Goal: Find contact information: Find contact information

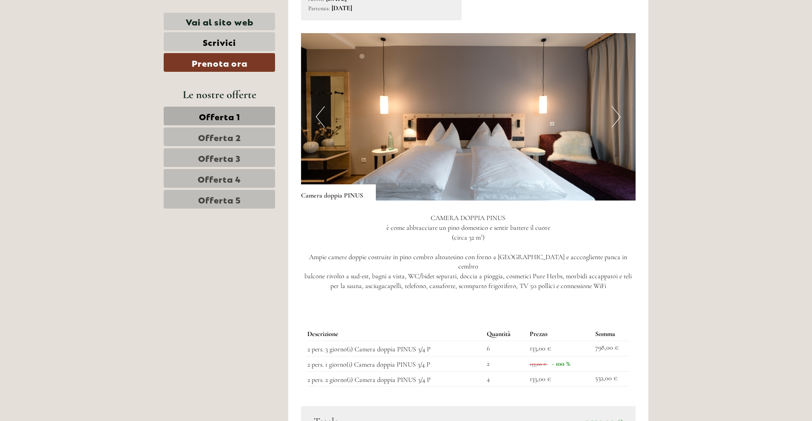
scroll to position [1019, 0]
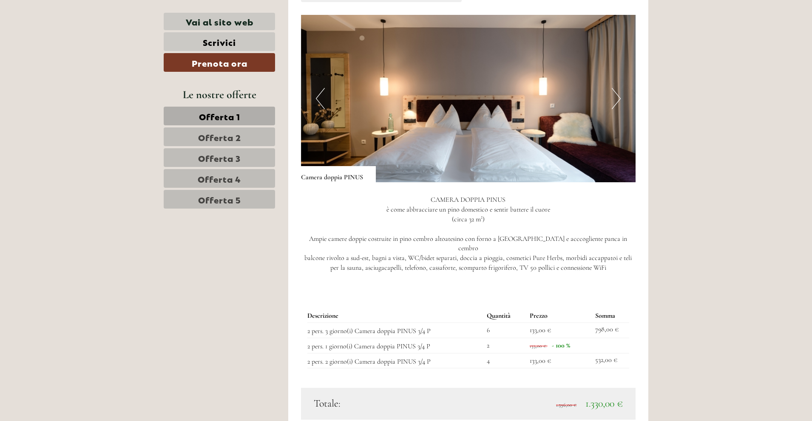
click at [614, 102] on button "Next" at bounding box center [616, 98] width 9 height 21
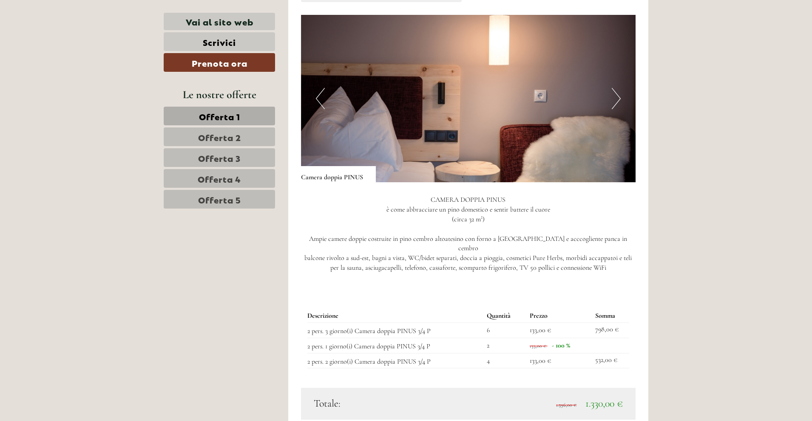
click at [614, 102] on button "Next" at bounding box center [616, 98] width 9 height 21
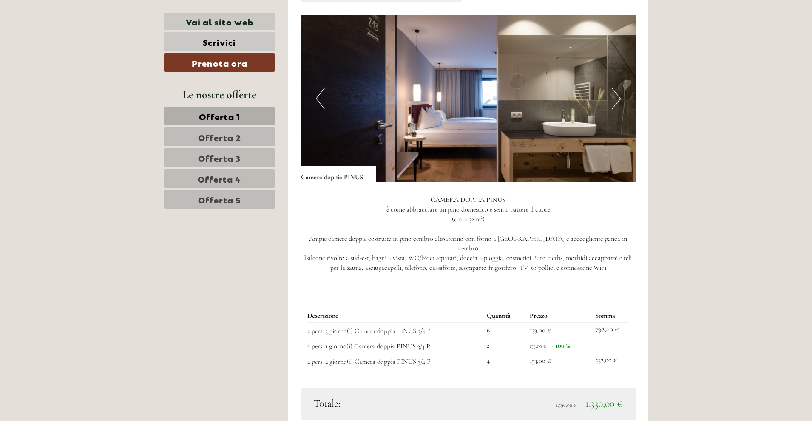
click at [614, 102] on button "Next" at bounding box center [616, 98] width 9 height 21
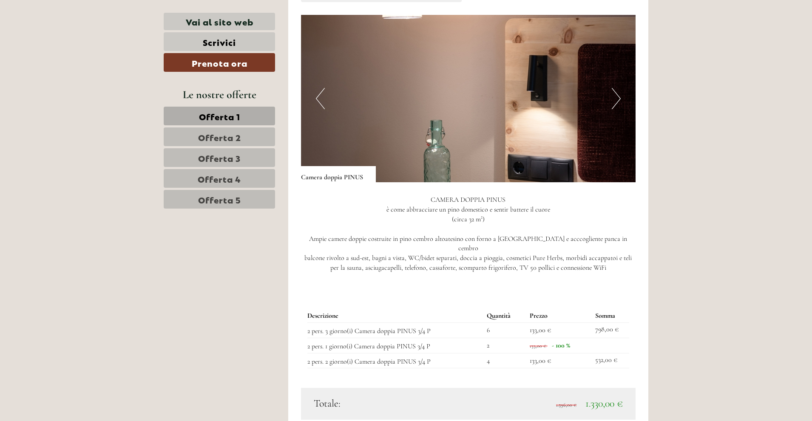
click at [614, 102] on button "Next" at bounding box center [616, 98] width 9 height 21
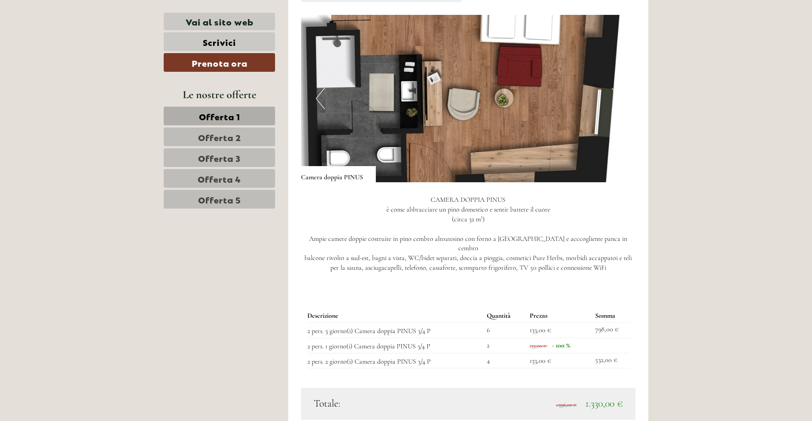
click at [614, 102] on button "Next" at bounding box center [616, 98] width 9 height 21
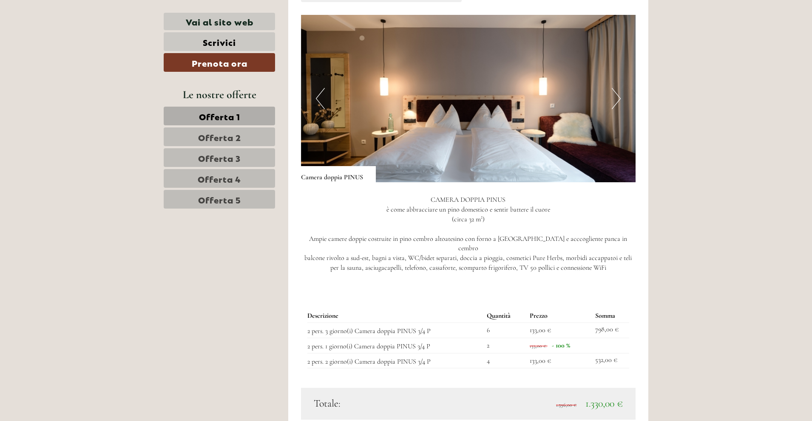
click at [328, 101] on img at bounding box center [468, 99] width 335 height 168
click at [323, 100] on button "Previous" at bounding box center [320, 98] width 9 height 21
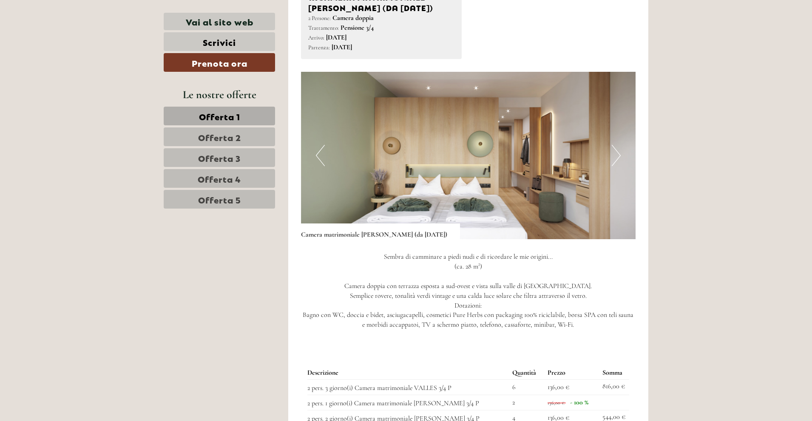
scroll to position [1657, 0]
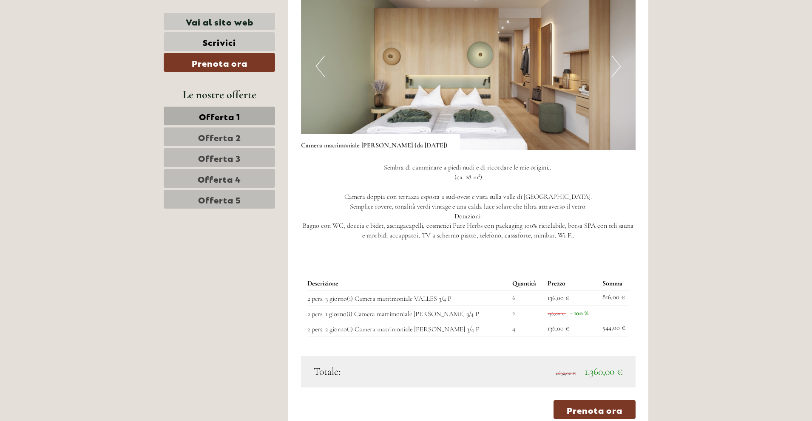
click at [617, 57] on button "Next" at bounding box center [616, 66] width 9 height 21
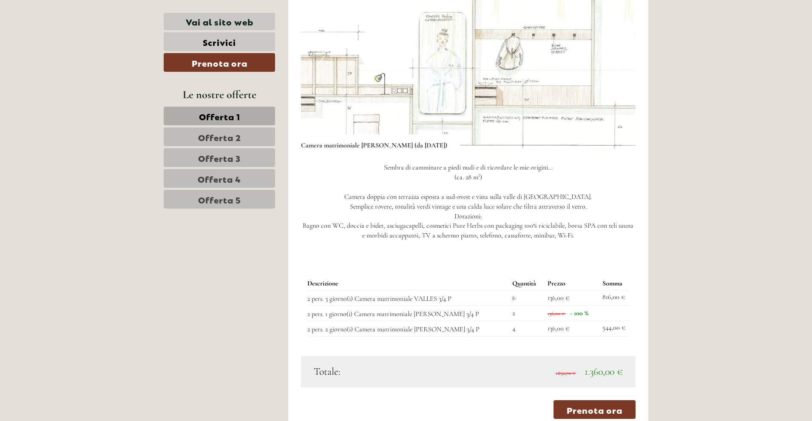
click at [617, 57] on button "Next" at bounding box center [616, 66] width 9 height 21
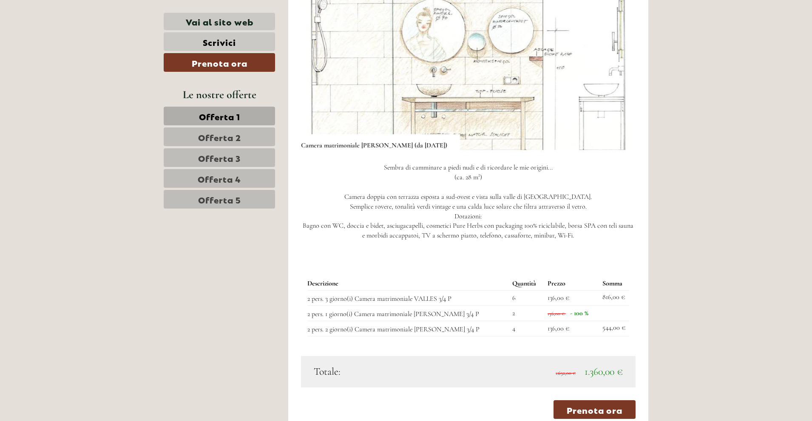
click at [617, 57] on button "Next" at bounding box center [616, 66] width 9 height 21
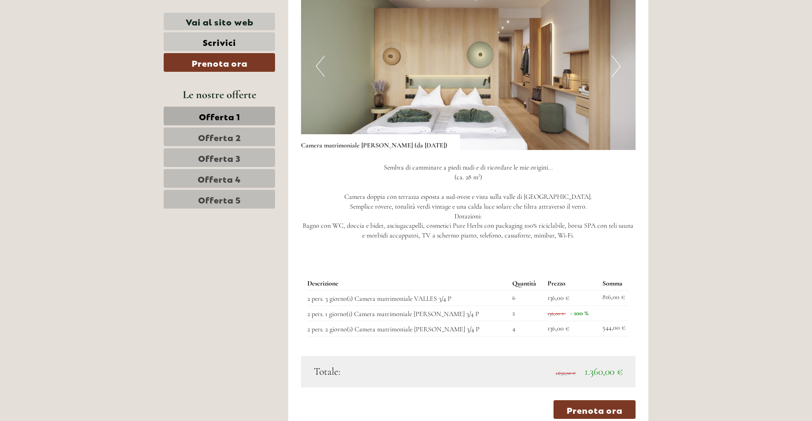
click at [617, 57] on button "Next" at bounding box center [616, 66] width 9 height 21
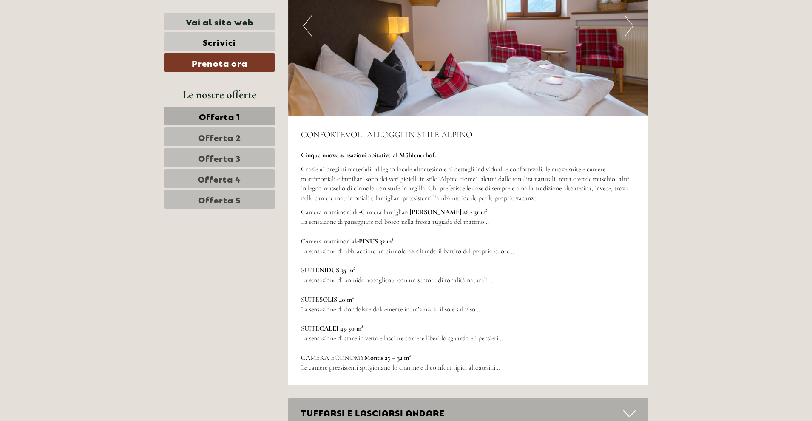
scroll to position [2975, 0]
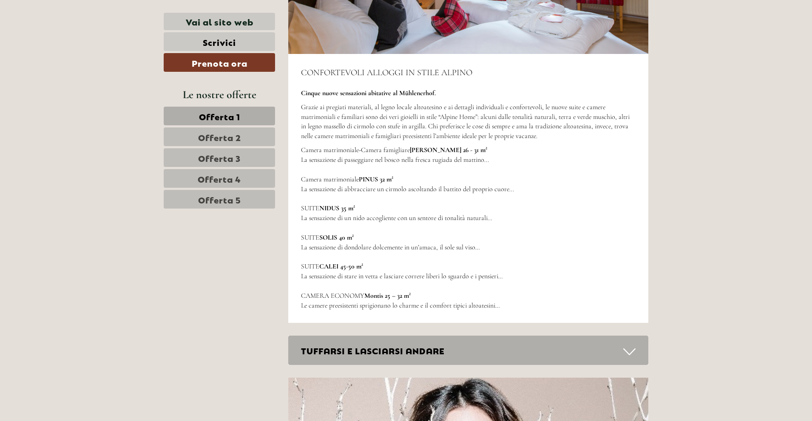
click at [228, 174] on span "Offerta 4" at bounding box center [219, 179] width 43 height 12
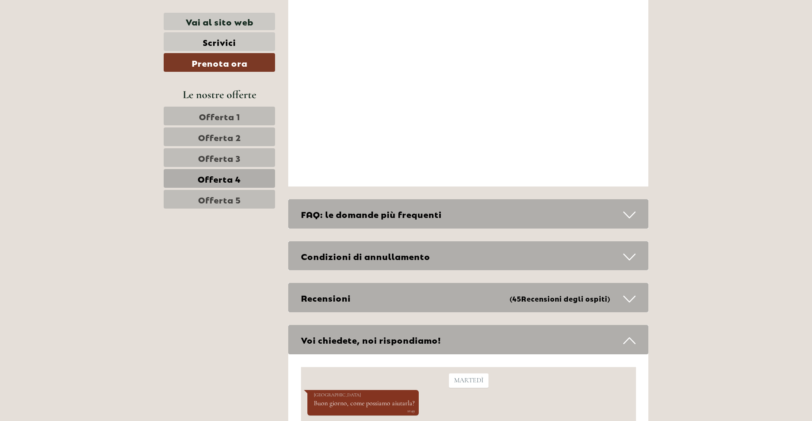
scroll to position [901, 0]
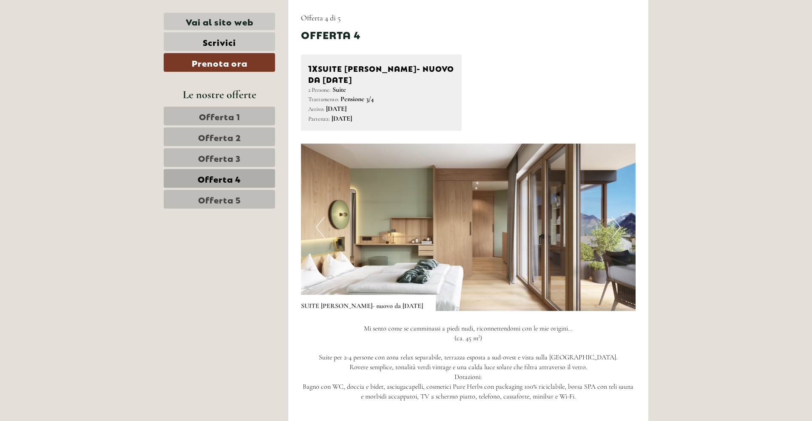
click at [236, 156] on span "Offerta 3" at bounding box center [219, 158] width 43 height 12
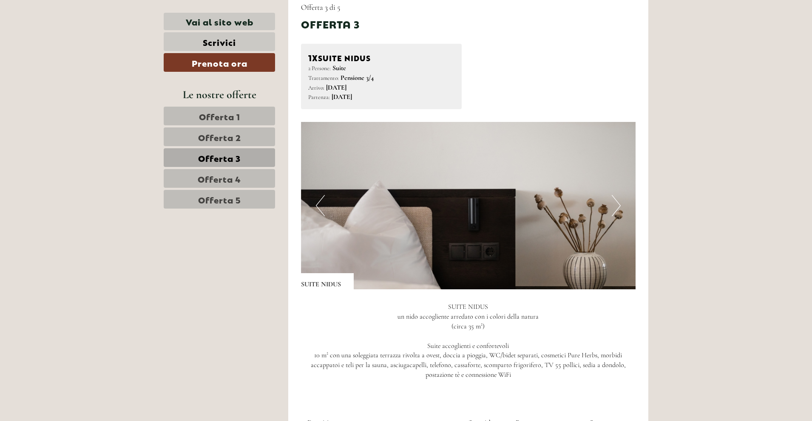
scroll to position [1029, 0]
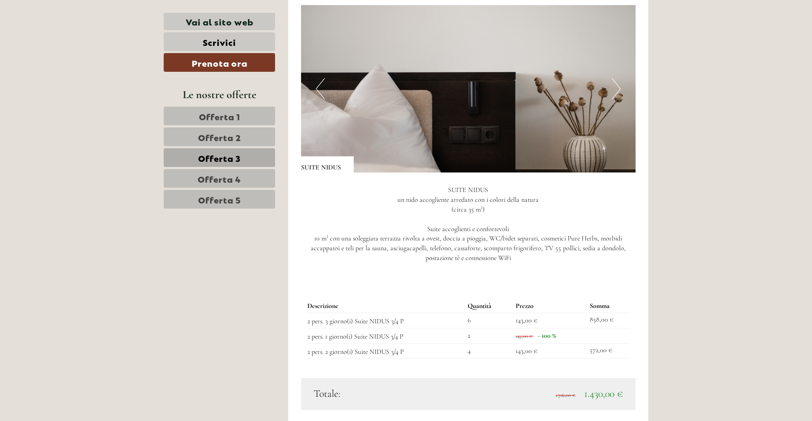
click at [236, 177] on span "Offerta 4" at bounding box center [219, 179] width 43 height 12
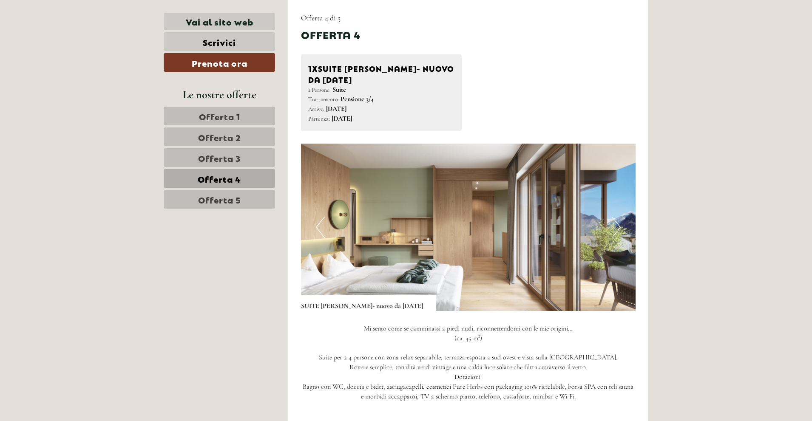
scroll to position [1114, 0]
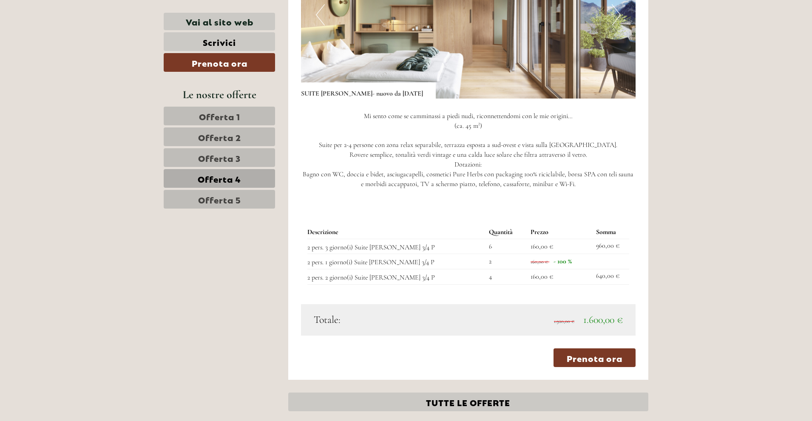
drag, startPoint x: 231, startPoint y: 199, endPoint x: 341, endPoint y: 209, distance: 111.1
click at [230, 199] on span "Offerta 5" at bounding box center [219, 199] width 43 height 12
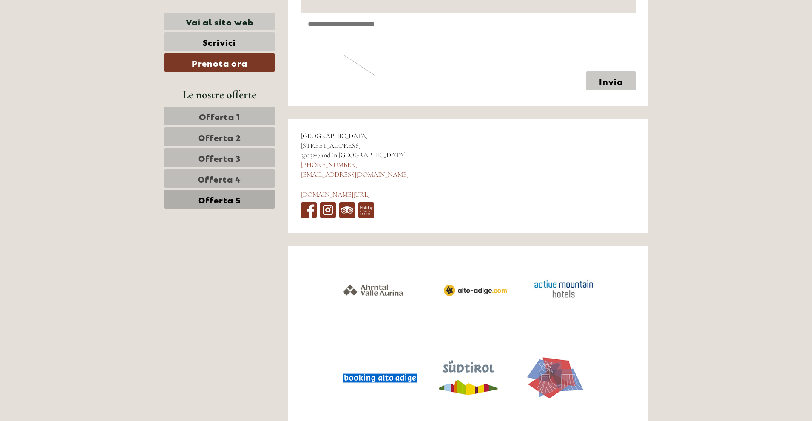
scroll to position [3510, 0]
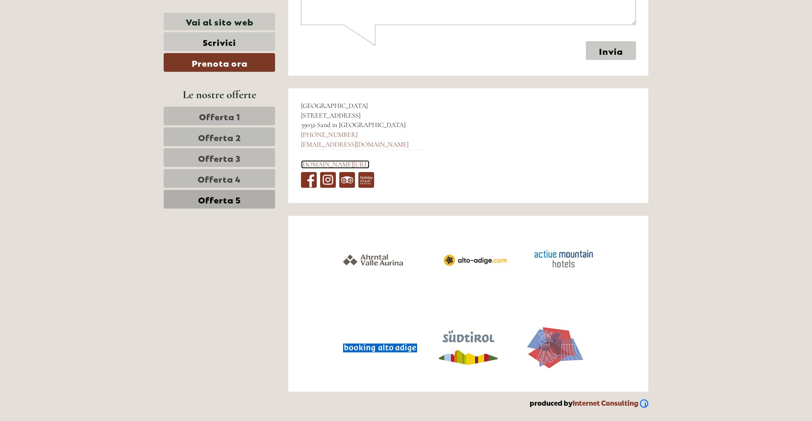
click at [331, 166] on link "[DOMAIN_NAME][URL]" at bounding box center [335, 164] width 68 height 9
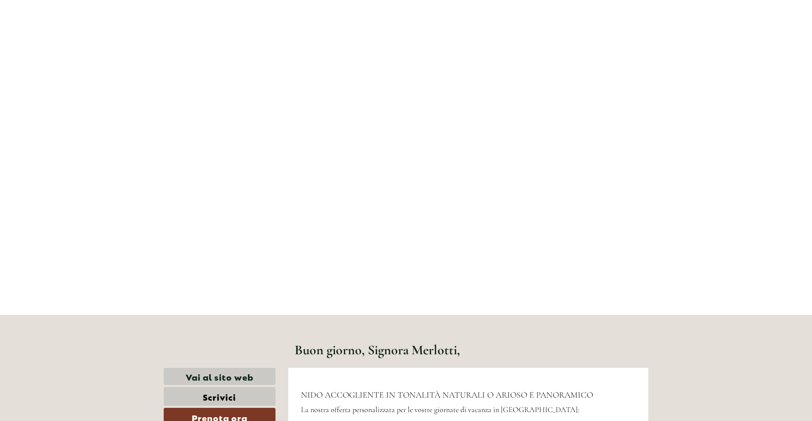
scroll to position [0, 0]
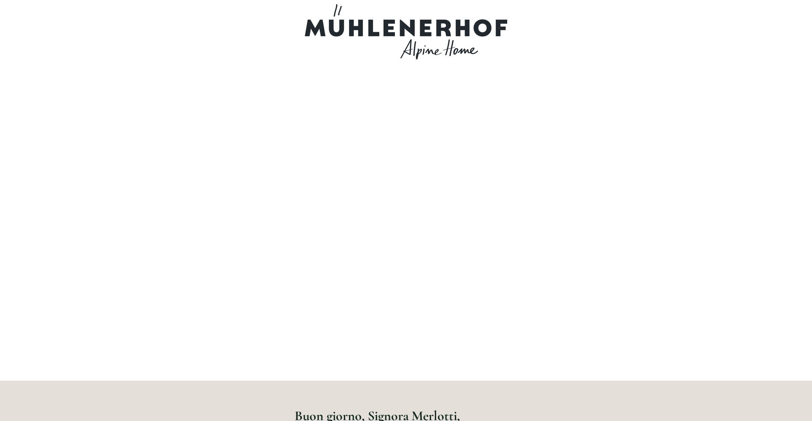
drag, startPoint x: 307, startPoint y: 23, endPoint x: 378, endPoint y: 19, distance: 72.0
click at [378, 19] on div at bounding box center [406, 31] width 476 height 55
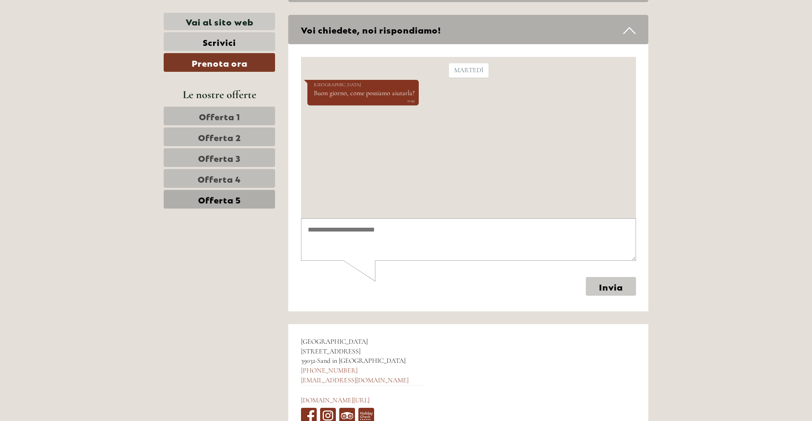
scroll to position [3510, 0]
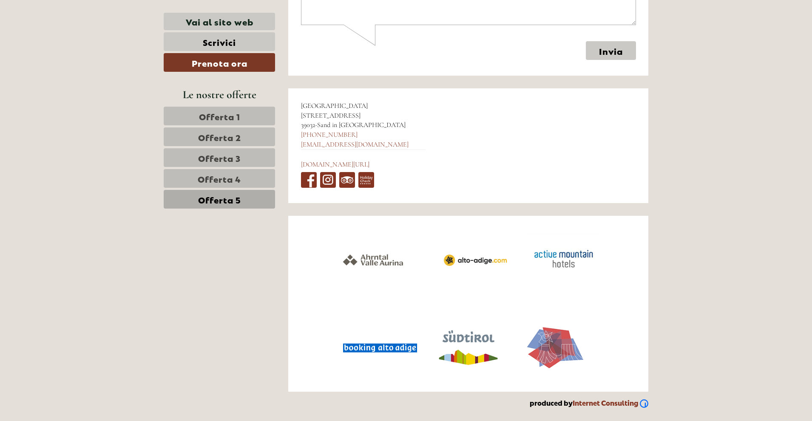
click at [301, 104] on span "[GEOGRAPHIC_DATA]" at bounding box center [334, 106] width 67 height 9
drag, startPoint x: 301, startPoint y: 105, endPoint x: 360, endPoint y: 107, distance: 58.3
click at [360, 107] on div "Hotel Mühlenerhof [STREET_ADDRESS] [PHONE_NUMBER] [EMAIL_ADDRESS][DOMAIN_NAME] …" at bounding box center [363, 145] width 150 height 115
